Goal: Task Accomplishment & Management: Manage account settings

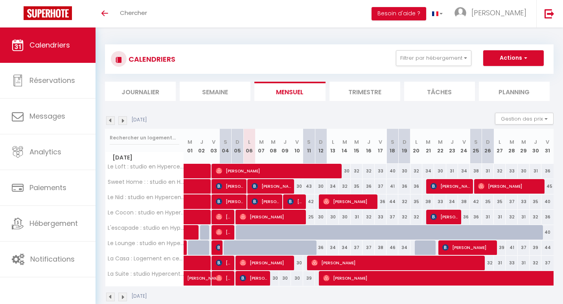
select select
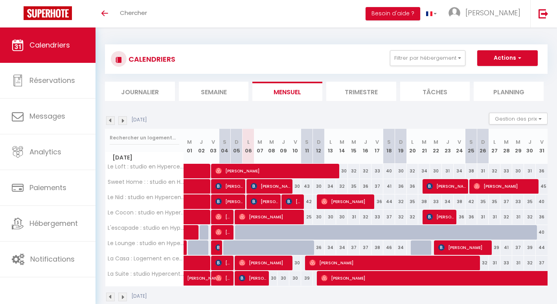
click at [319, 247] on div "36" at bounding box center [319, 248] width 12 height 15
type input "36"
select select "1"
type input "[DATE]"
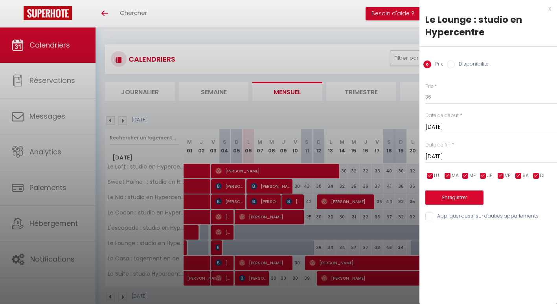
click at [448, 158] on input "[DATE]" at bounding box center [491, 157] width 132 height 10
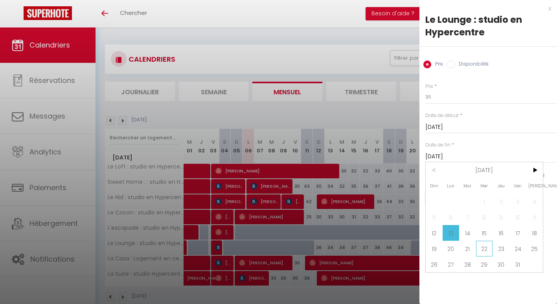
click at [485, 251] on span "22" at bounding box center [484, 249] width 17 height 16
type input "[DATE]"
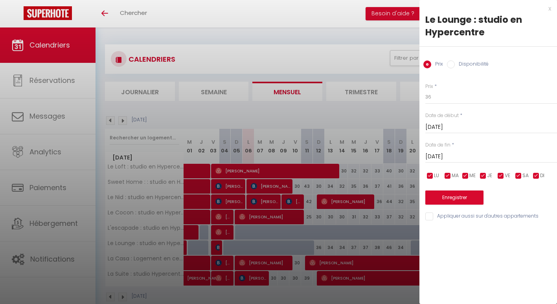
click at [455, 63] on label "Disponibilité" at bounding box center [472, 65] width 34 height 9
click at [455, 63] on input "Disponibilité" at bounding box center [451, 65] width 8 height 8
radio input "true"
radio input "false"
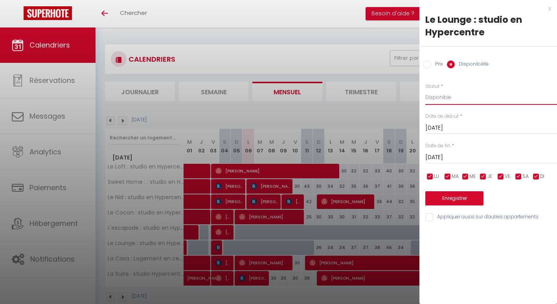
click at [444, 96] on select "Disponible Indisponible" at bounding box center [491, 97] width 132 height 15
select select "0"
click at [425, 90] on select "Disponible Indisponible" at bounding box center [491, 97] width 132 height 15
click at [449, 196] on button "Enregistrer" at bounding box center [454, 199] width 58 height 14
